Goal: Navigation & Orientation: Find specific page/section

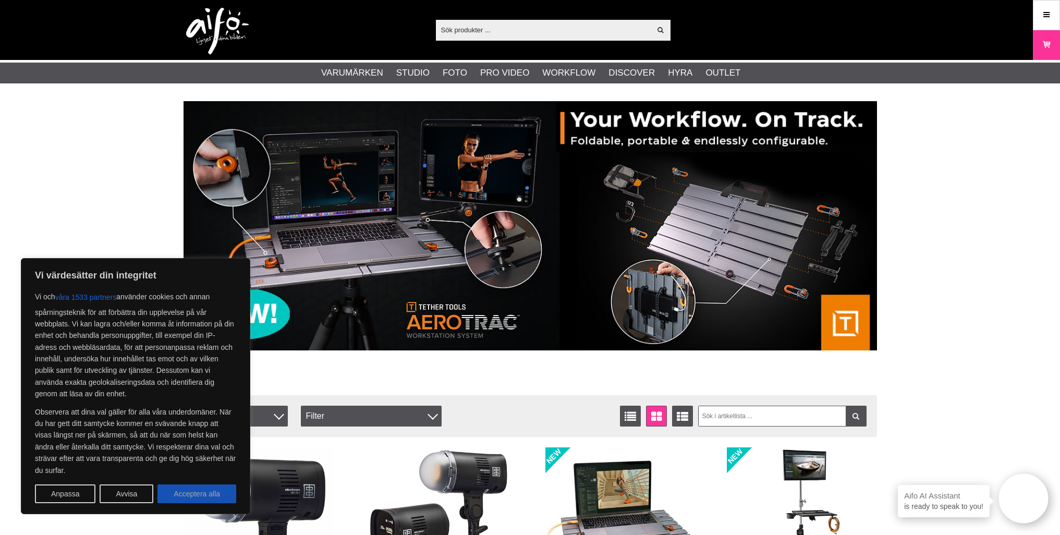
click at [202, 495] on button "Acceptera alla" at bounding box center [196, 493] width 79 height 19
checkbox input "true"
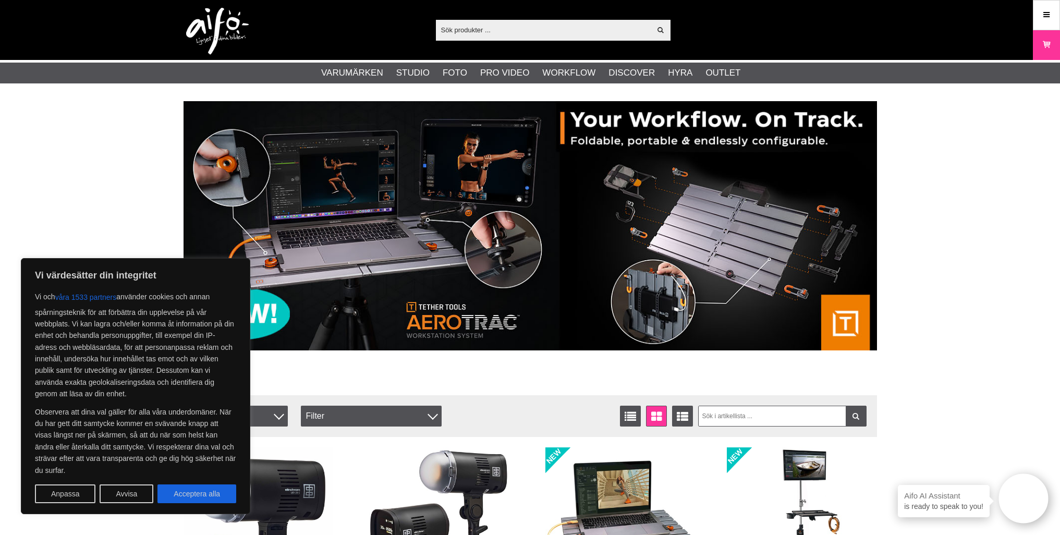
checkbox input "true"
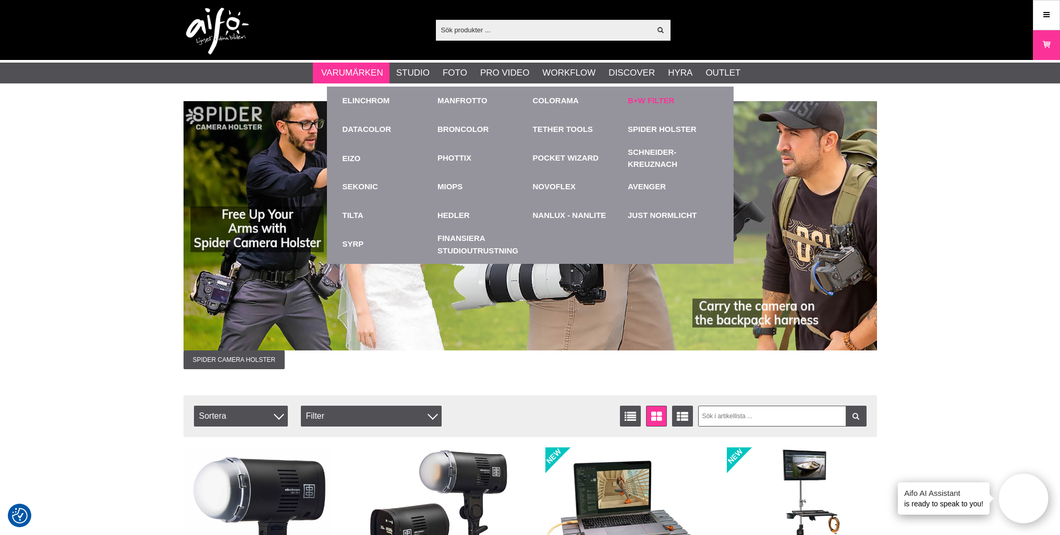
click at [646, 103] on link "B+W Filter" at bounding box center [651, 101] width 46 height 12
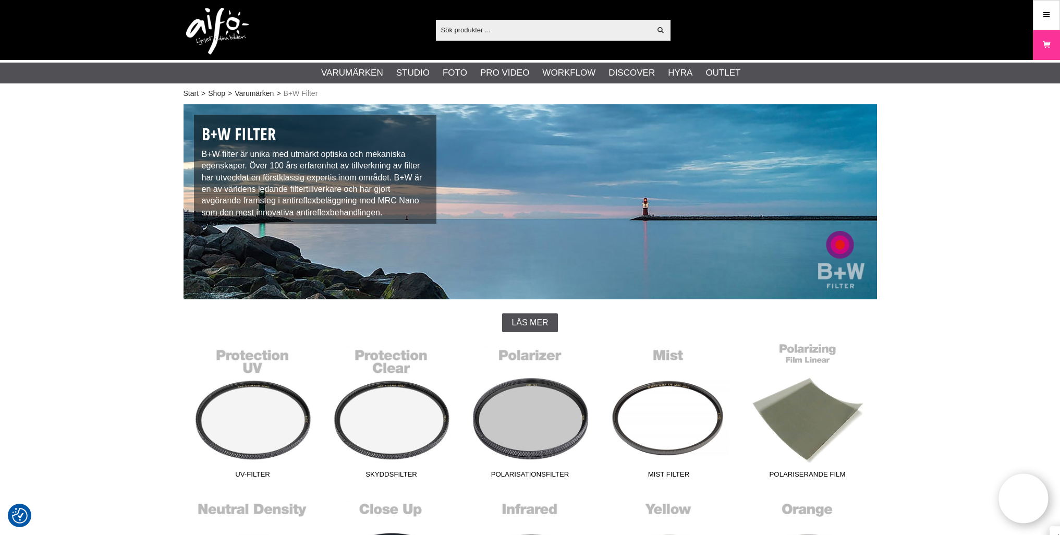
click at [808, 415] on link "Polariserande film" at bounding box center [807, 413] width 139 height 141
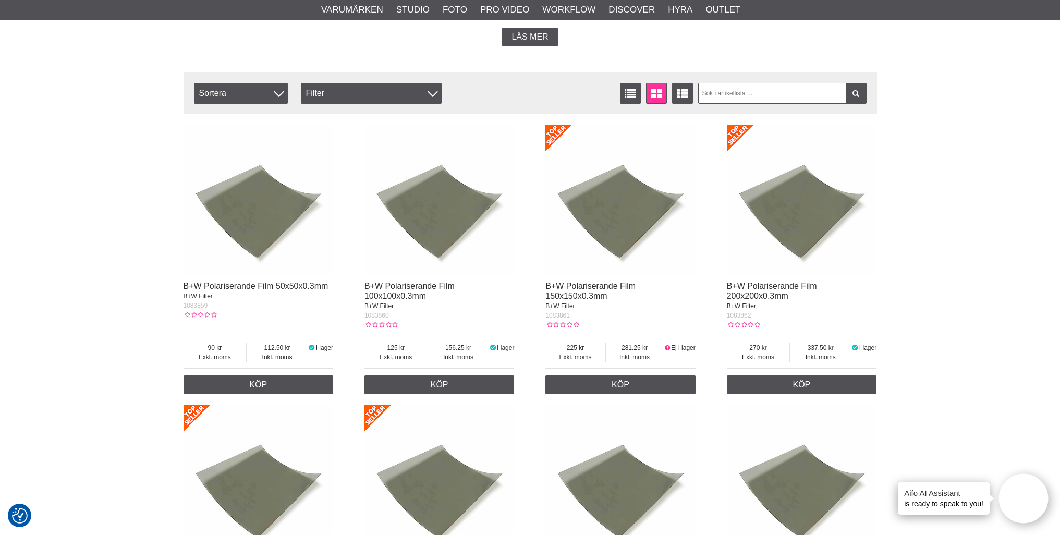
scroll to position [289, 0]
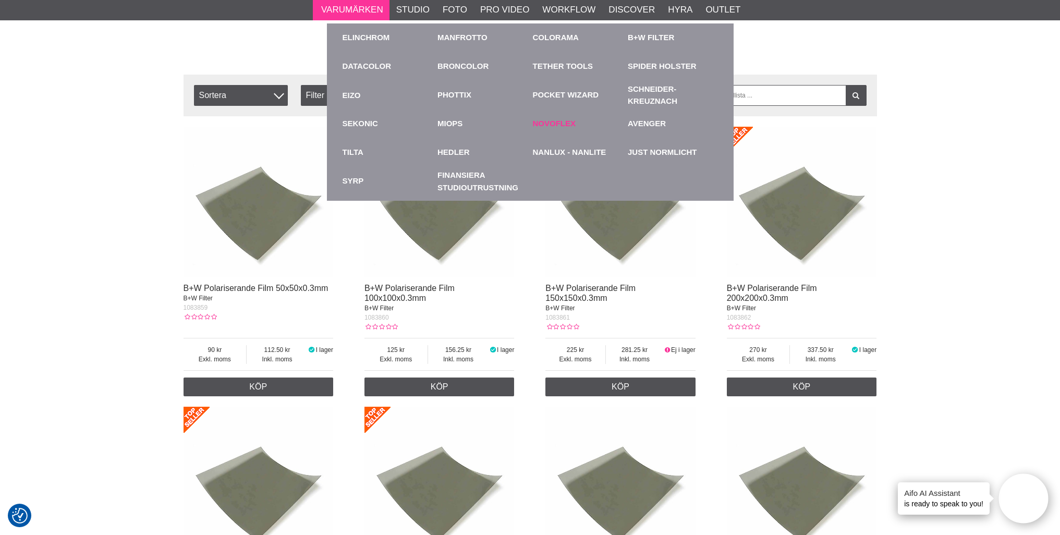
click at [549, 122] on link "Novoflex" at bounding box center [554, 124] width 43 height 12
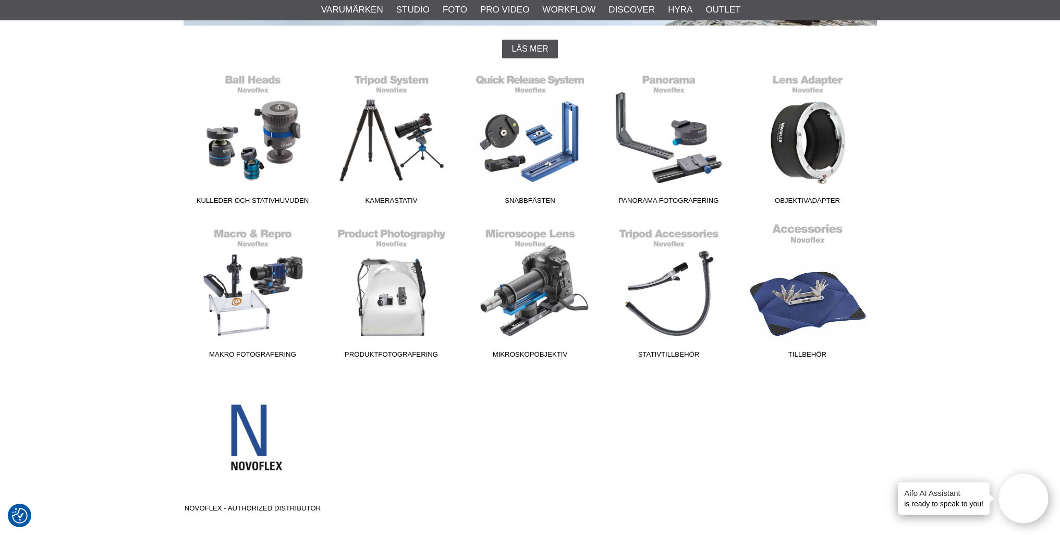
scroll to position [275, 0]
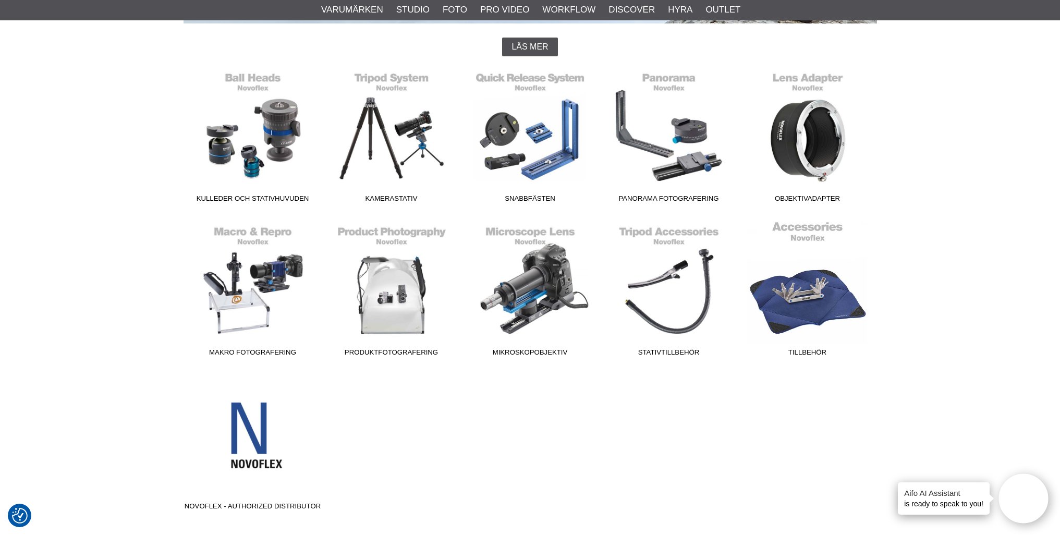
click at [811, 284] on link "Tillbehör" at bounding box center [807, 291] width 139 height 141
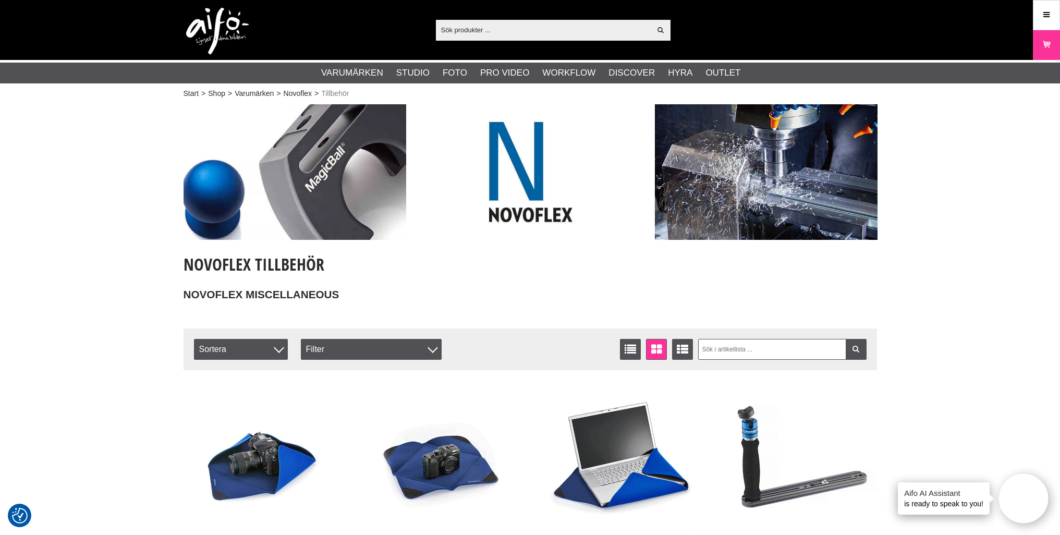
click at [208, 20] on img at bounding box center [217, 31] width 63 height 47
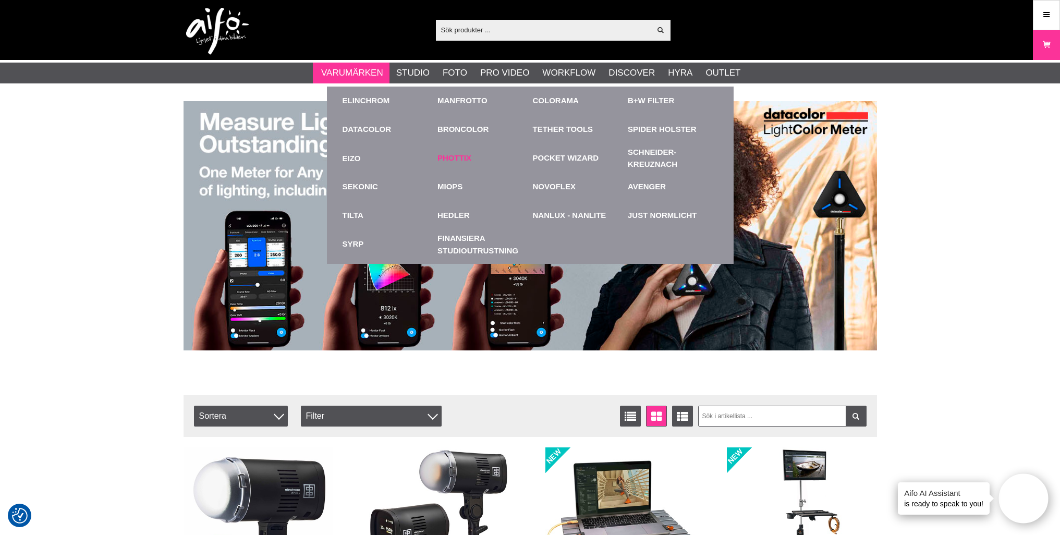
click at [461, 153] on link "Phottix" at bounding box center [455, 158] width 34 height 12
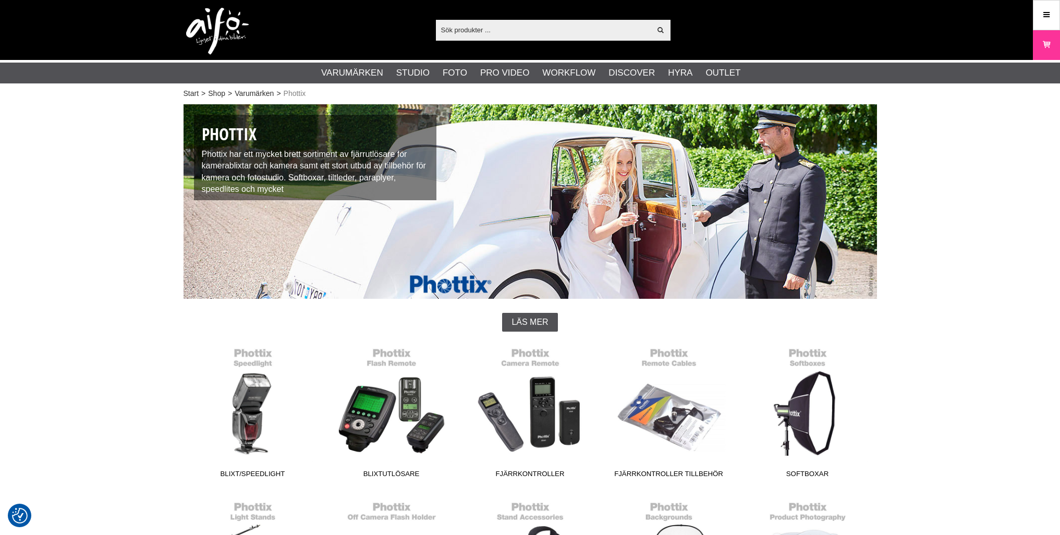
checkbox input "true"
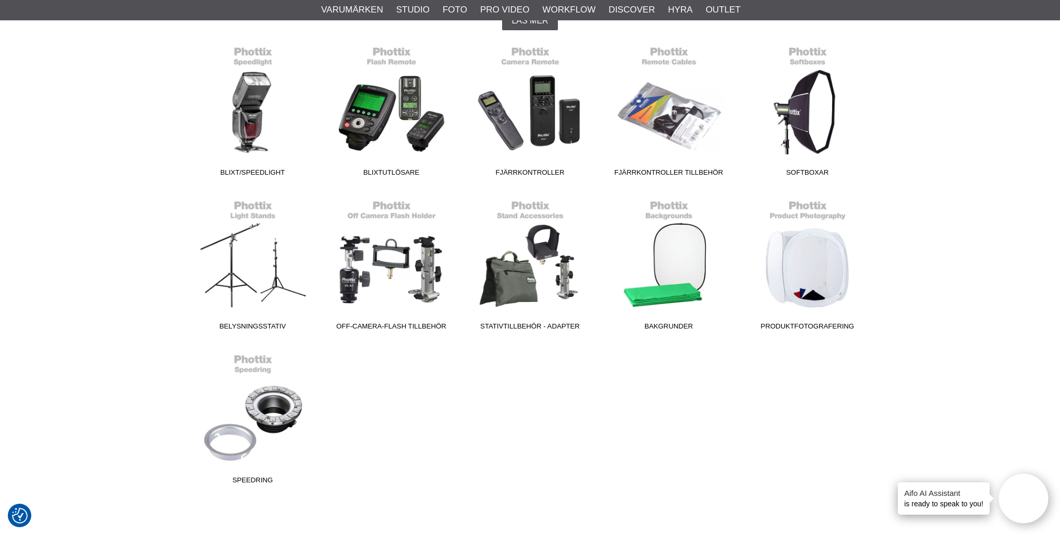
scroll to position [299, 0]
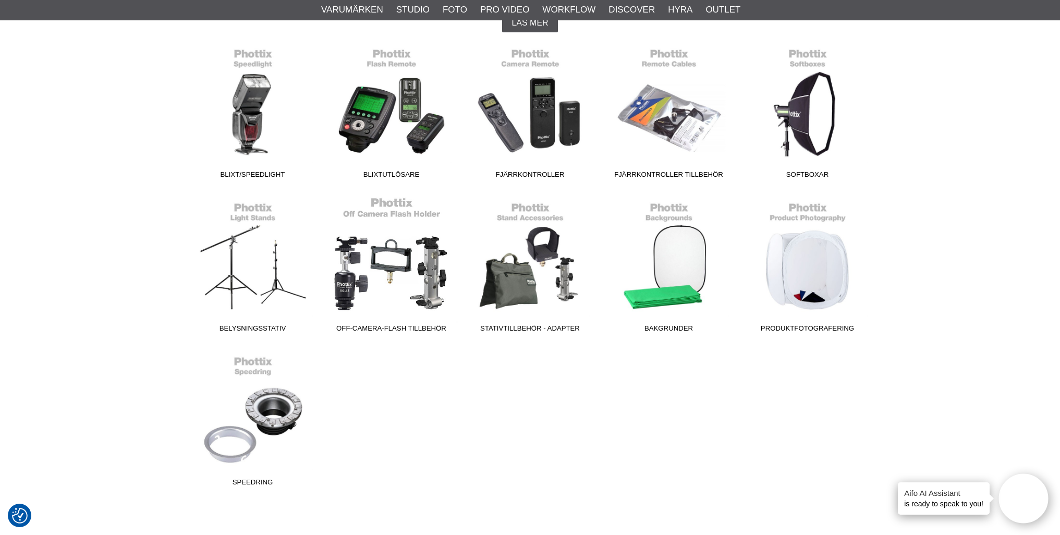
click at [432, 271] on link "Off-Camera-Flash tillbehör" at bounding box center [391, 267] width 139 height 141
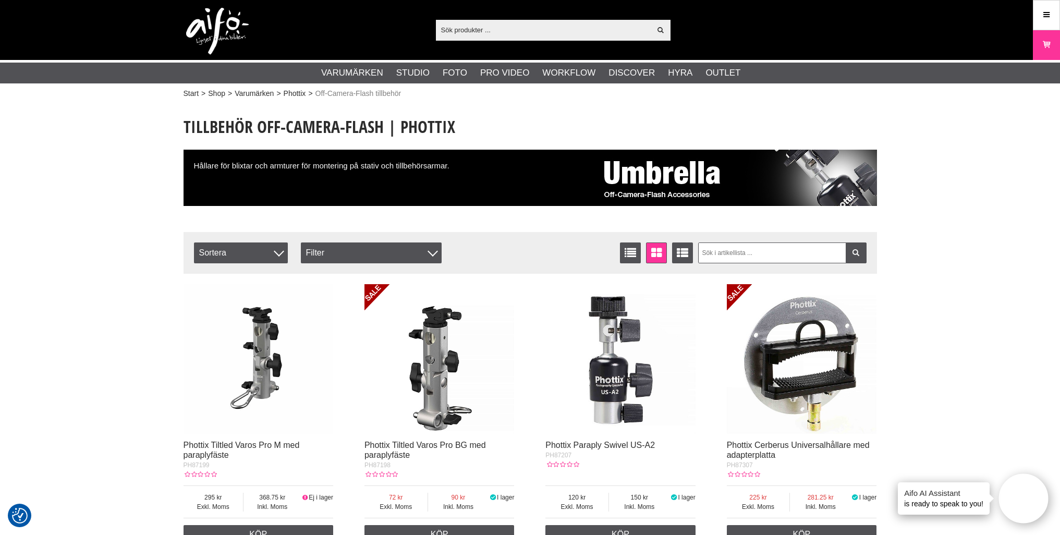
click at [214, 28] on img at bounding box center [217, 31] width 63 height 47
